Goal: Task Accomplishment & Management: Complete application form

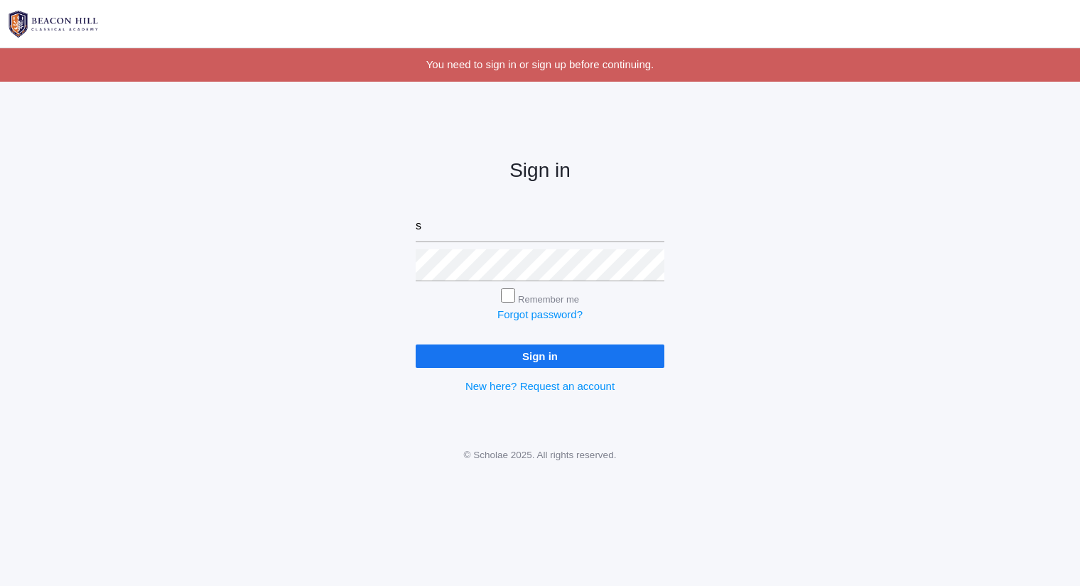
type input "sarah@beaconhillclassical.org"
click at [416, 345] on input "Sign in" at bounding box center [540, 356] width 249 height 23
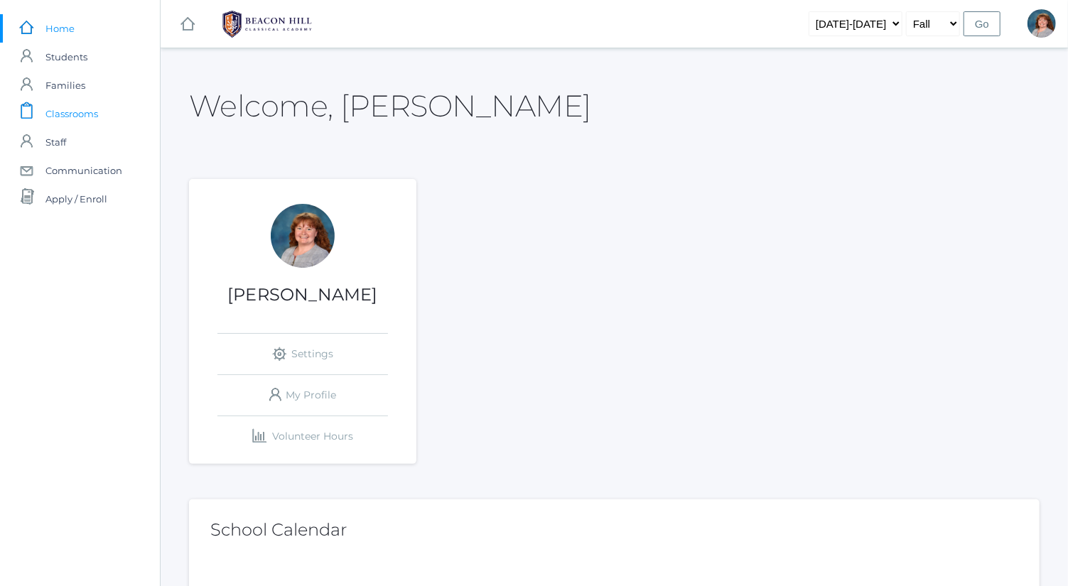
click at [93, 117] on span "Classrooms" at bounding box center [71, 113] width 53 height 28
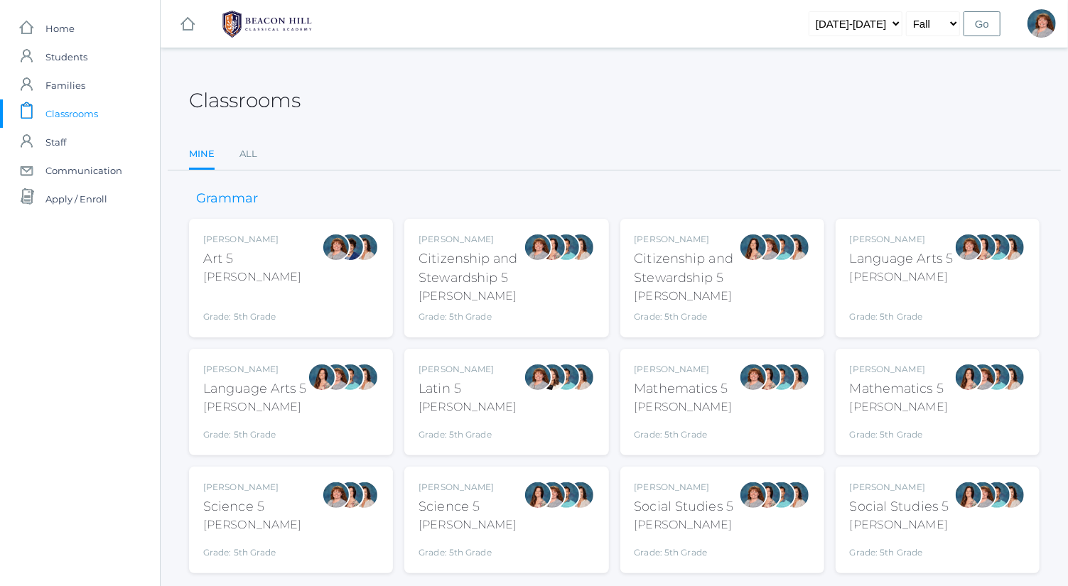
click at [833, 267] on div "Sarah Bence Art 5 Bence Grade: 5th Grade 05ART Sarah Bence Citizenship and Stew…" at bounding box center [614, 396] width 851 height 355
click at [882, 265] on div "Language Arts 5" at bounding box center [902, 258] width 104 height 19
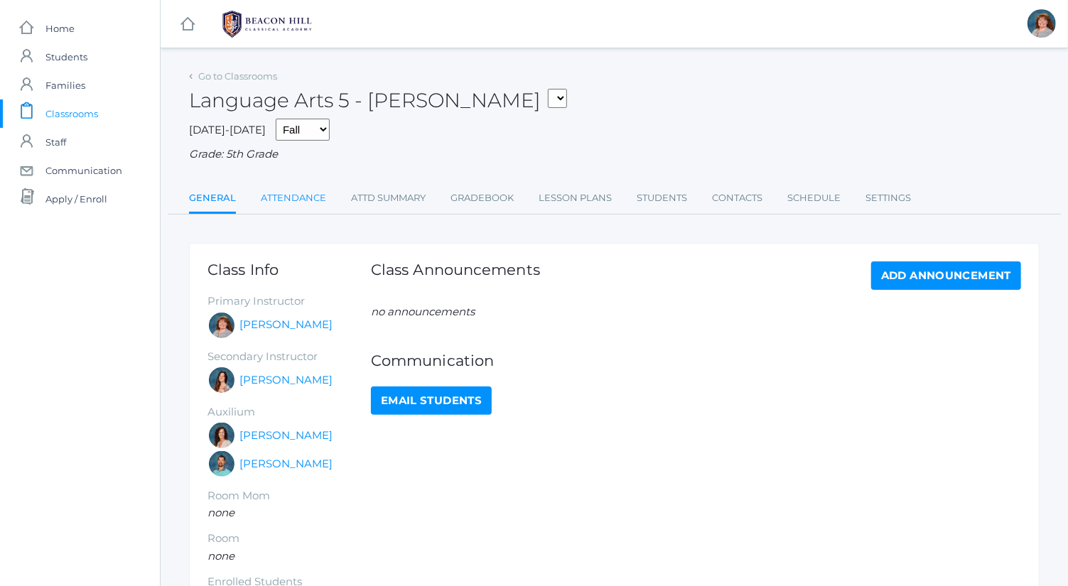
click at [294, 194] on link "Attendance" at bounding box center [293, 198] width 65 height 28
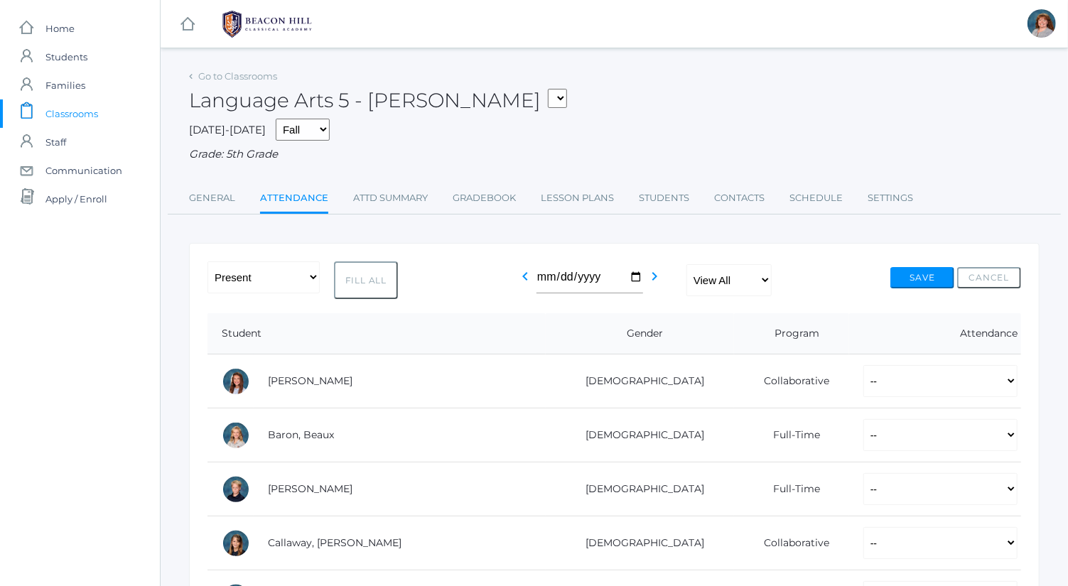
scroll to position [8, 0]
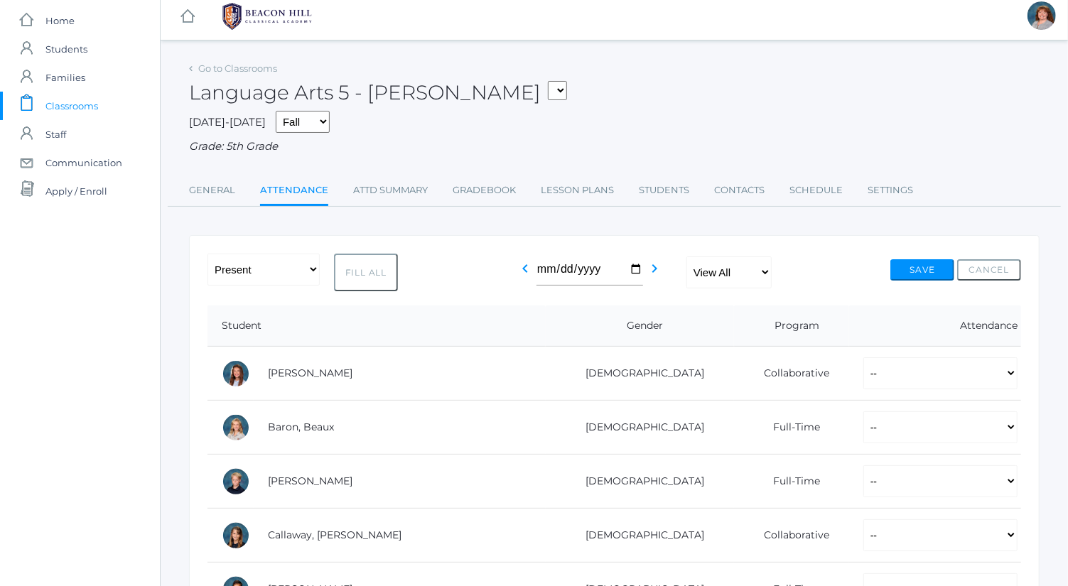
click at [353, 271] on button "Fill All" at bounding box center [366, 273] width 64 height 38
select select "P"
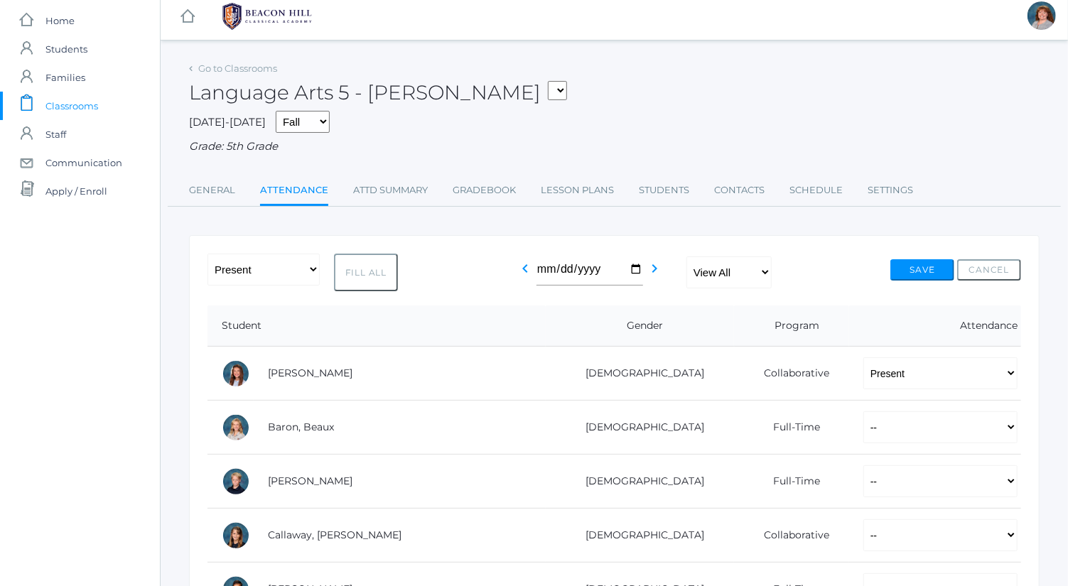
select select "P"
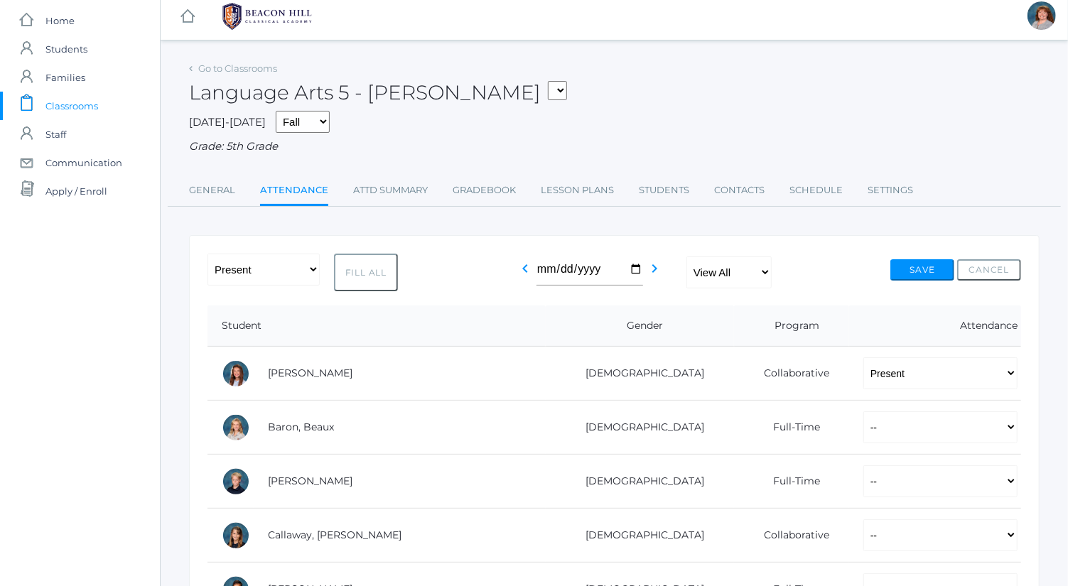
select select "P"
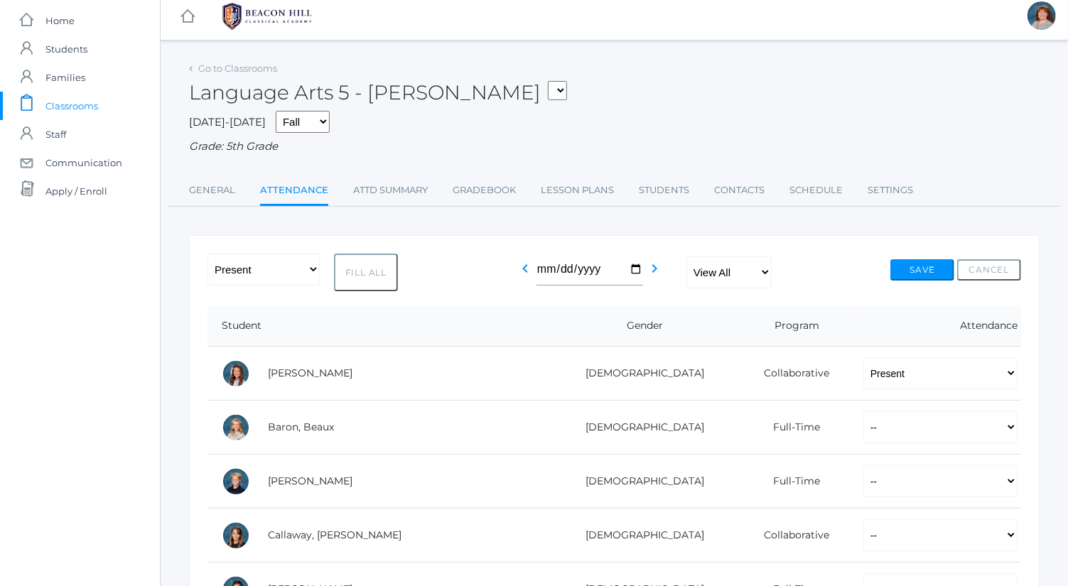
select select "P"
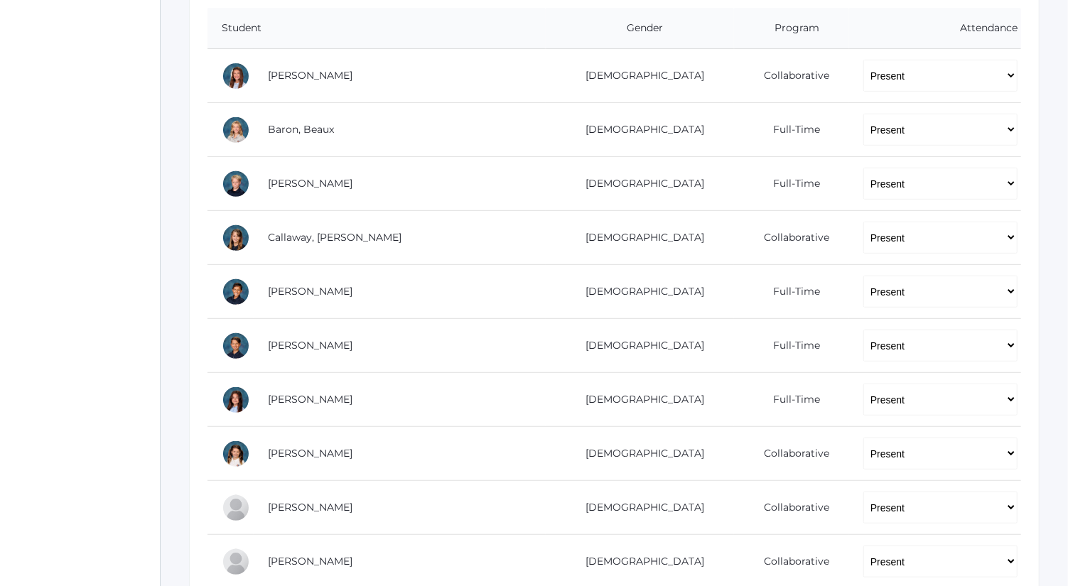
scroll to position [306, 0]
click at [863, 77] on select "-- Present Present-At-Home Tardy Excused Tardy Unexcused Absent Excused Absent …" at bounding box center [940, 75] width 154 height 32
select select "AU"
click at [863, 59] on select "-- Present Present-At-Home Tardy Excused Tardy Unexcused Absent Excused Absent …" at bounding box center [940, 75] width 154 height 32
click at [863, 240] on select "-- Present Present-At-Home Tardy Excused Tardy Unexcused Absent Excused Absent …" at bounding box center [940, 237] width 154 height 32
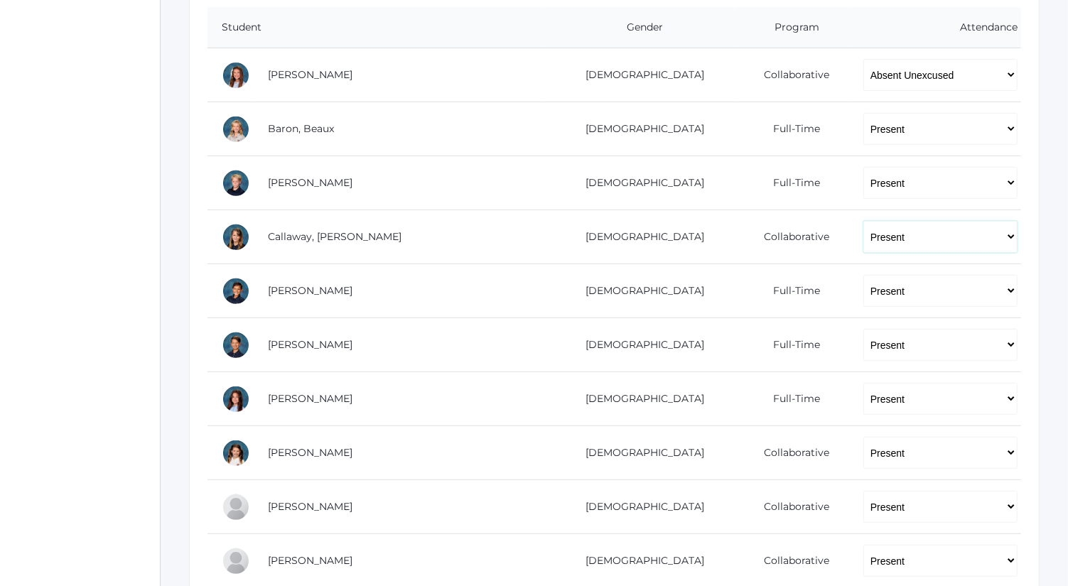
select select "AU"
click at [863, 221] on select "-- Present Present-At-Home Tardy Excused Tardy Unexcused Absent Excused Absent …" at bounding box center [940, 237] width 154 height 32
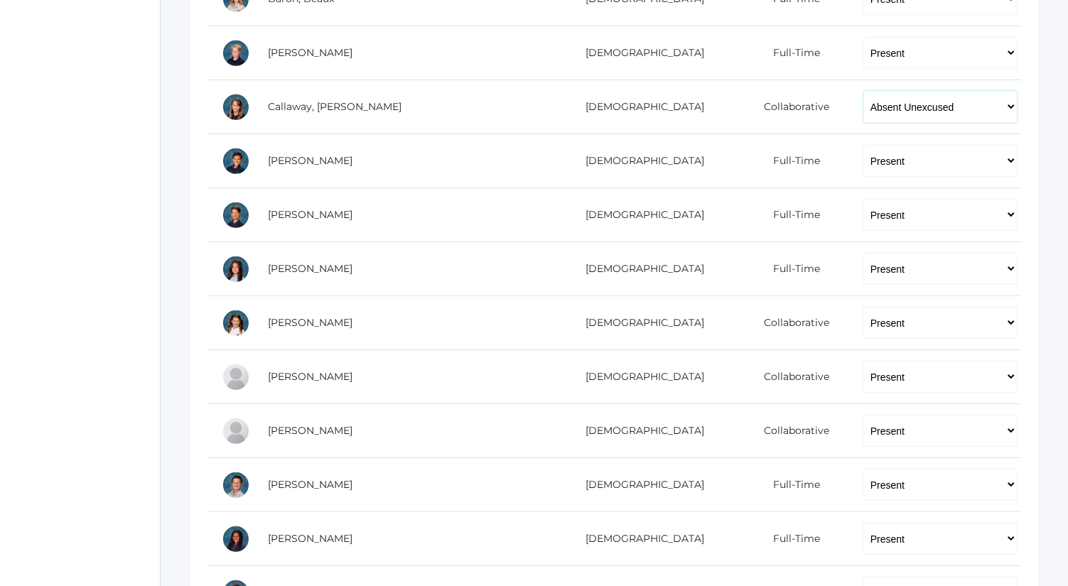
scroll to position [437, 0]
click at [879, 382] on select "-- Present Present-At-Home Tardy Excused Tardy Unexcused Absent Excused Absent …" at bounding box center [940, 376] width 154 height 32
select select "AU"
click at [863, 360] on select "-- Present Present-At-Home Tardy Excused Tardy Unexcused Absent Excused Absent …" at bounding box center [940, 376] width 154 height 32
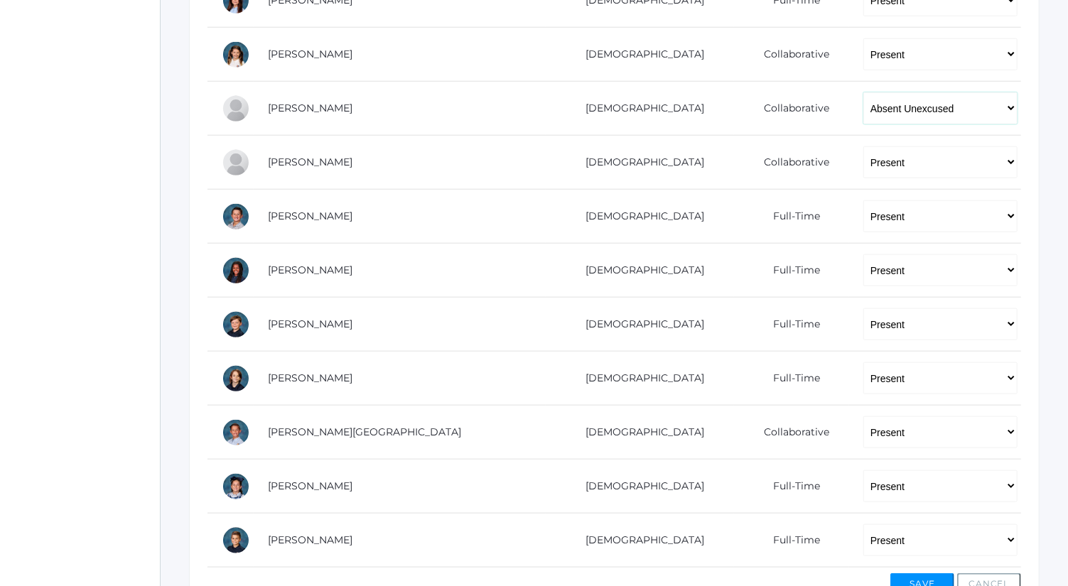
scroll to position [790, 0]
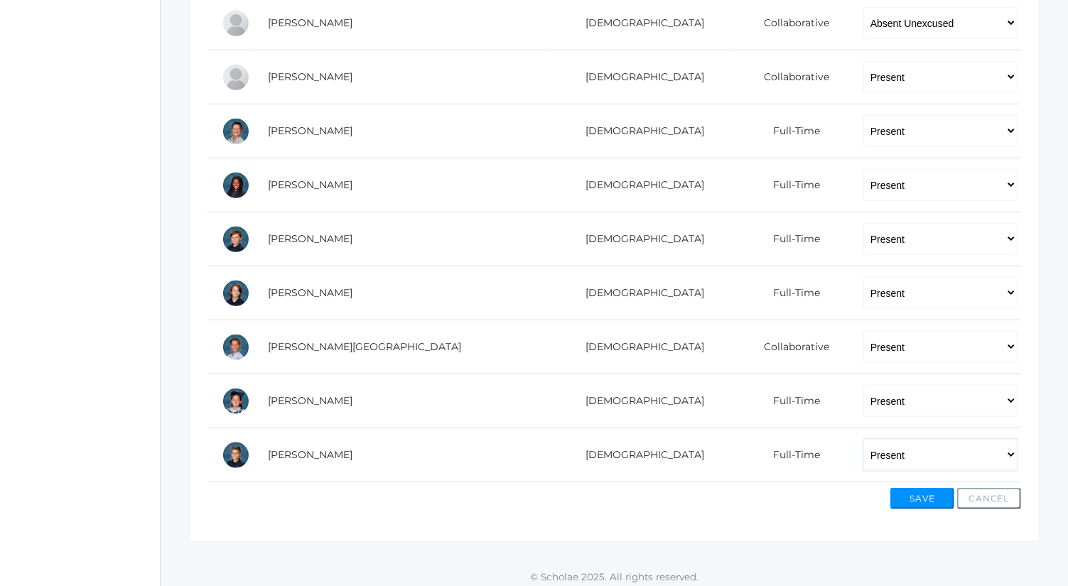
click at [863, 450] on select "-- Present Present-At-Home Tardy Excused Tardy Unexcused Absent Excused Absent …" at bounding box center [940, 455] width 154 height 32
select select "AE"
click at [863, 439] on select "-- Present Present-At-Home Tardy Excused Tardy Unexcused Absent Excused Absent …" at bounding box center [940, 455] width 154 height 32
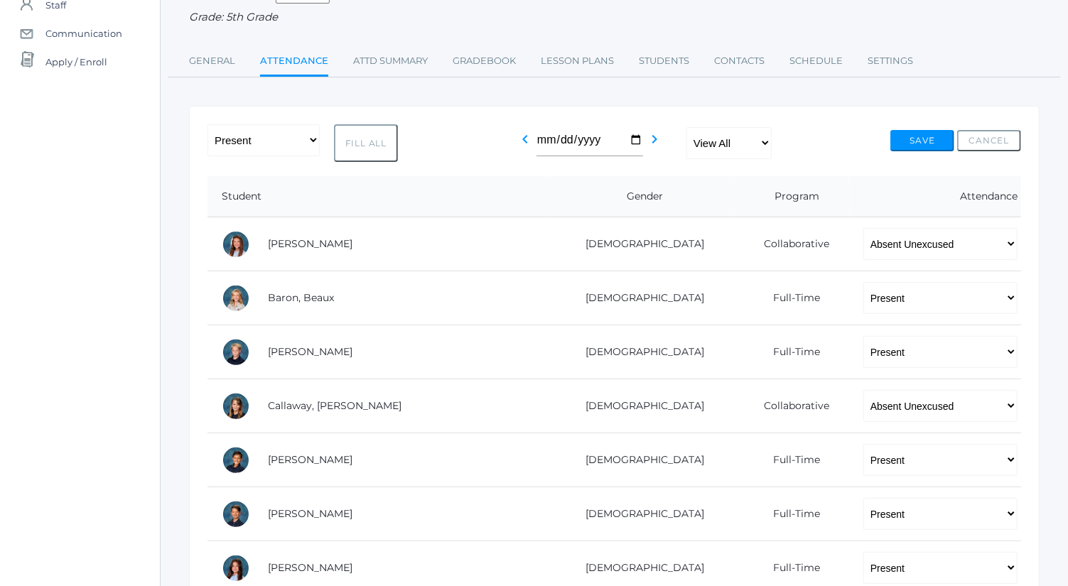
scroll to position [0, 0]
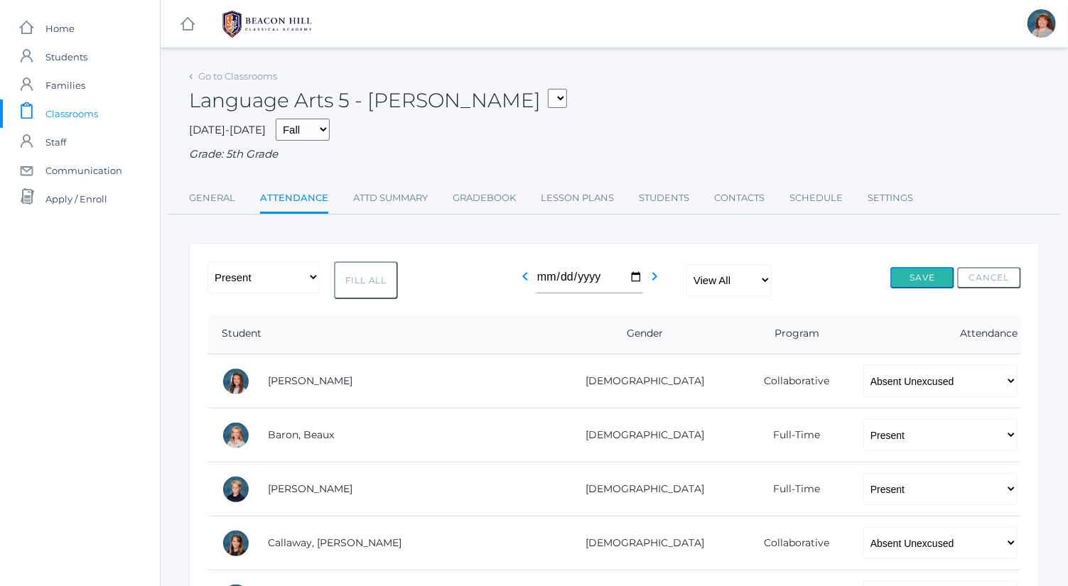
click at [939, 283] on button "Save" at bounding box center [922, 277] width 64 height 21
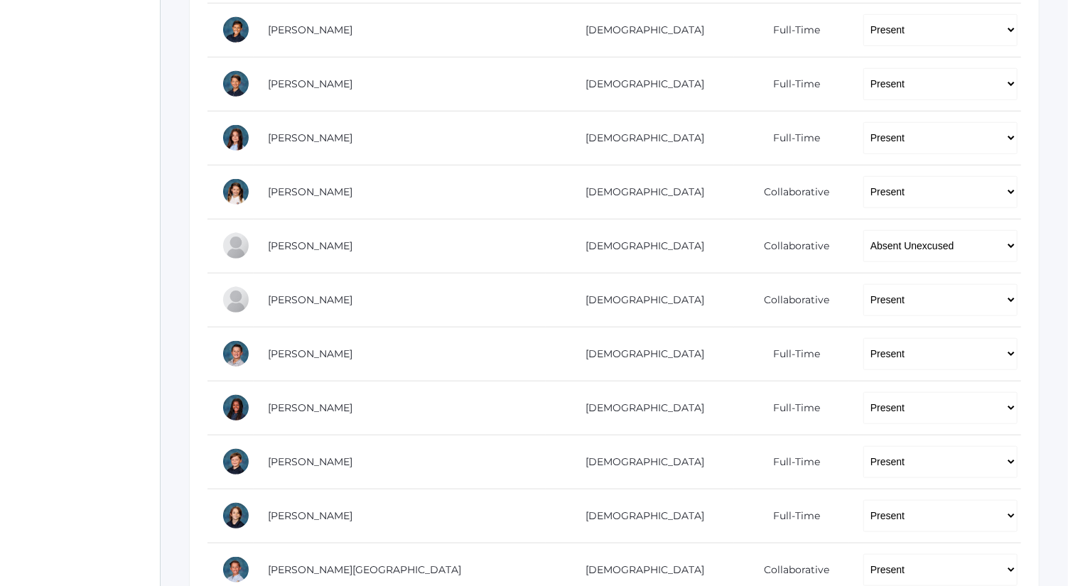
scroll to position [823, 0]
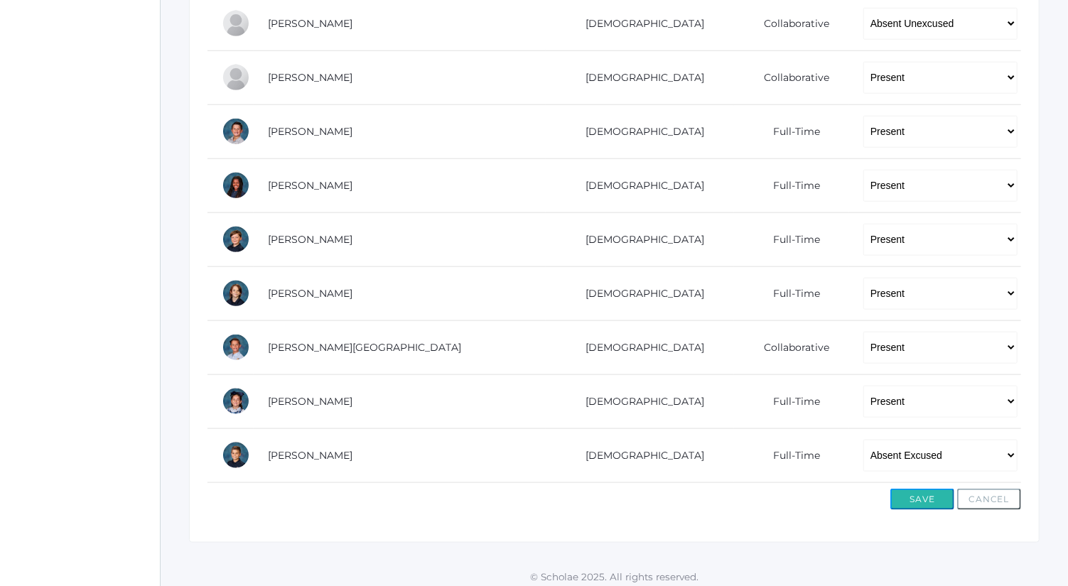
click at [919, 492] on button "Save" at bounding box center [922, 499] width 64 height 21
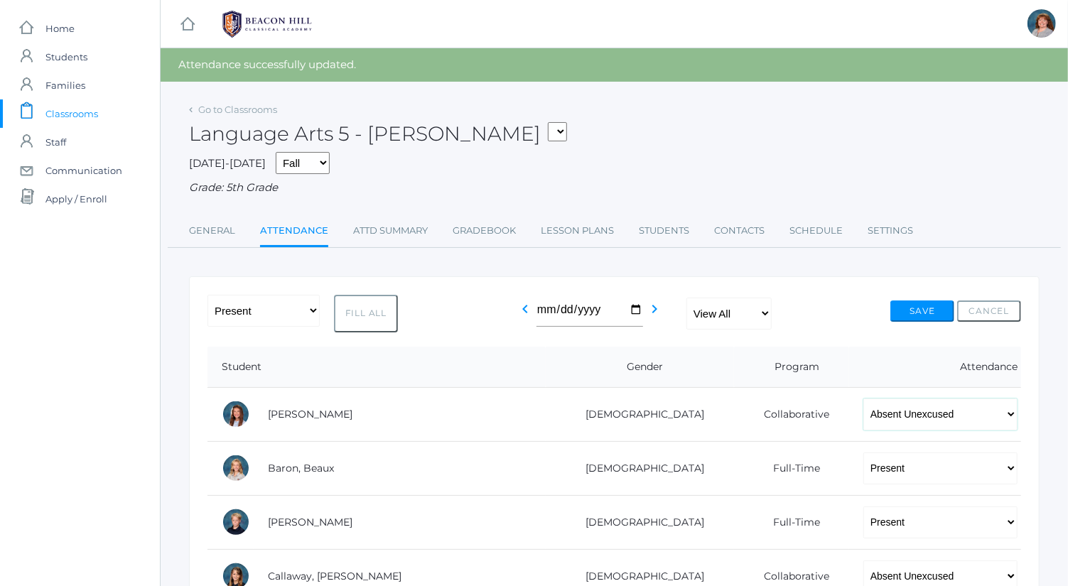
click at [905, 416] on select "-- Present Present-At-Home Tardy Excused Tardy Unexcused Absent Excused Absent …" at bounding box center [940, 415] width 154 height 32
select select "P"
click at [863, 399] on select "-- Present Present-At-Home Tardy Excused Tardy Unexcused Absent Excused Absent …" at bounding box center [940, 415] width 154 height 32
click at [926, 313] on button "Save" at bounding box center [922, 311] width 64 height 21
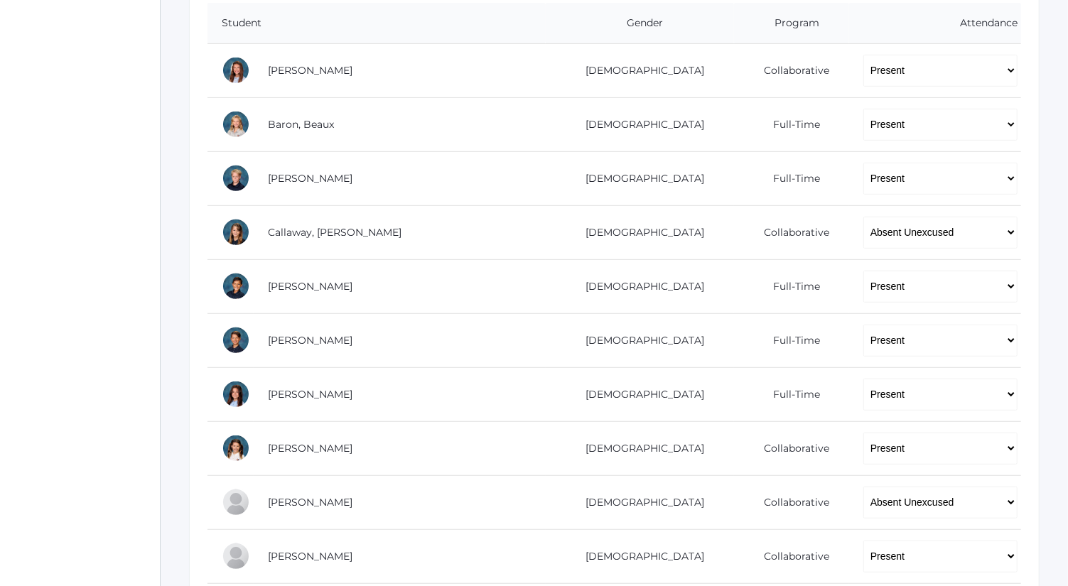
scroll to position [387, 0]
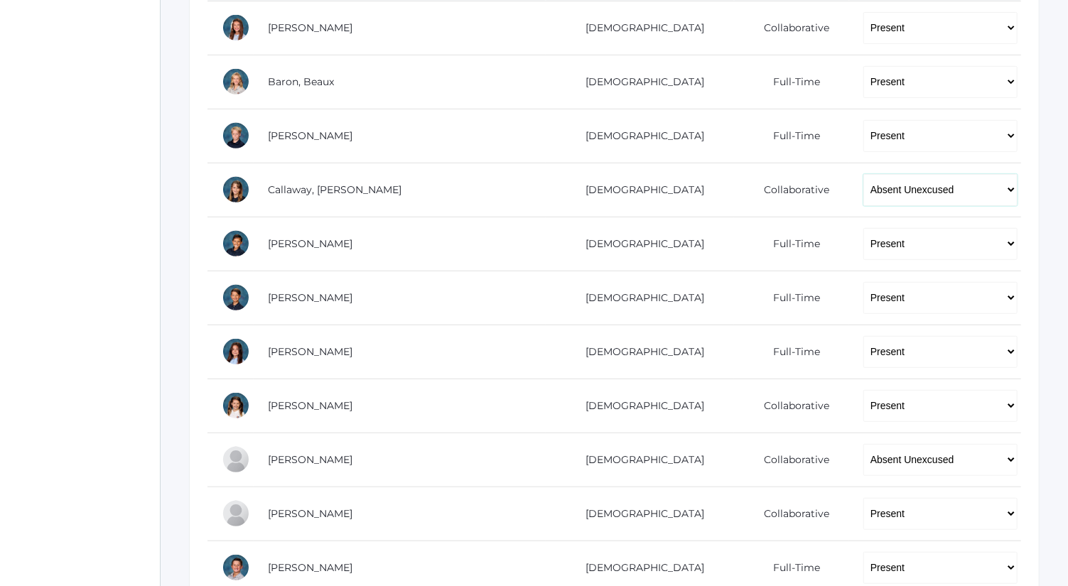
click at [880, 198] on select "-- Present Present-At-Home Tardy Excused Tardy Unexcused Absent Excused Absent …" at bounding box center [940, 190] width 154 height 32
select select "TU"
click at [863, 174] on select "-- Present Present-At-Home Tardy Excused Tardy Unexcused Absent Excused Absent …" at bounding box center [940, 190] width 154 height 32
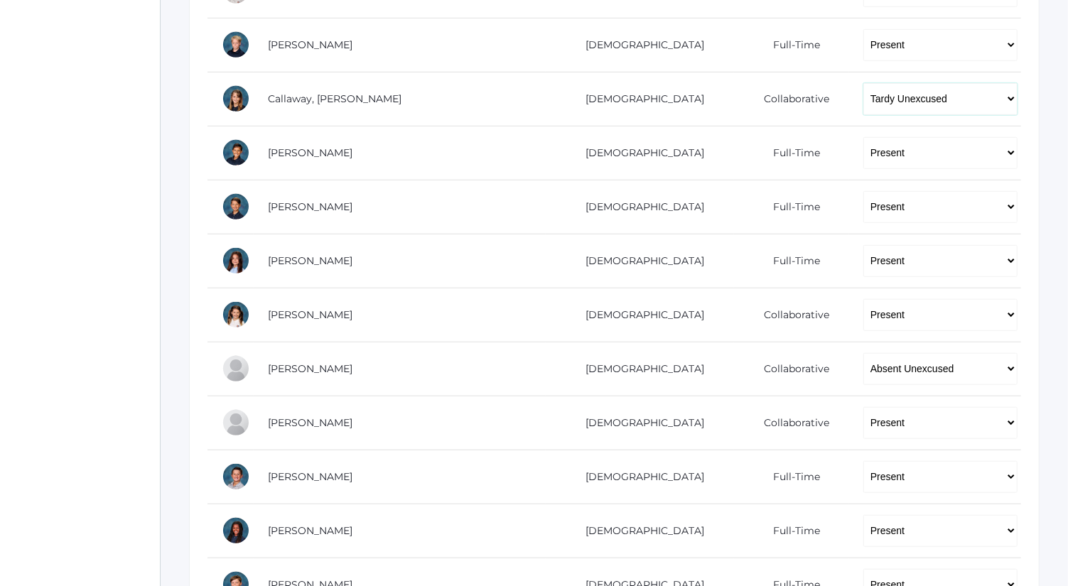
scroll to position [478, 0]
click at [887, 360] on select "-- Present Present-At-Home Tardy Excused Tardy Unexcused Absent Excused Absent …" at bounding box center [940, 368] width 154 height 32
select select "TU"
click at [863, 352] on select "-- Present Present-At-Home Tardy Excused Tardy Unexcused Absent Excused Absent …" at bounding box center [940, 368] width 154 height 32
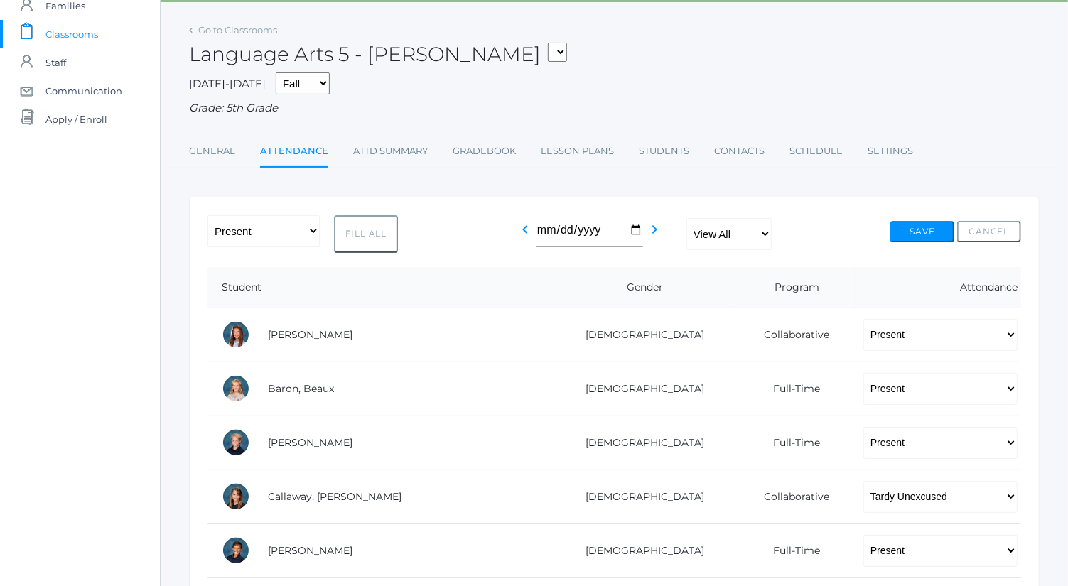
scroll to position [76, 0]
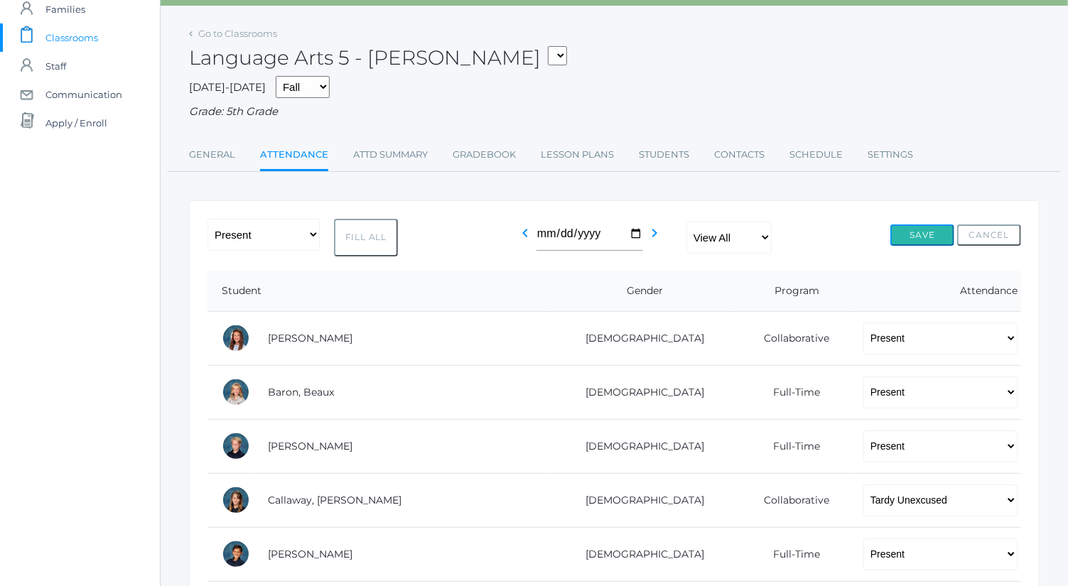
click at [908, 242] on button "Save" at bounding box center [922, 235] width 64 height 21
